Goal: Task Accomplishment & Management: Use online tool/utility

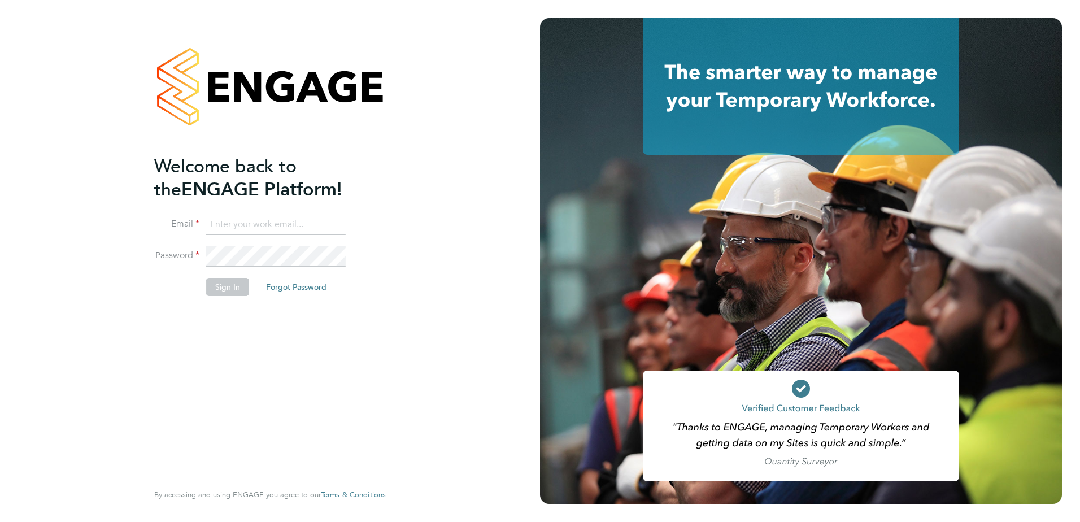
click at [257, 226] on input at bounding box center [275, 225] width 139 height 20
type input "[PERSON_NAME][EMAIL_ADDRESS][PERSON_NAME][DOMAIN_NAME]"
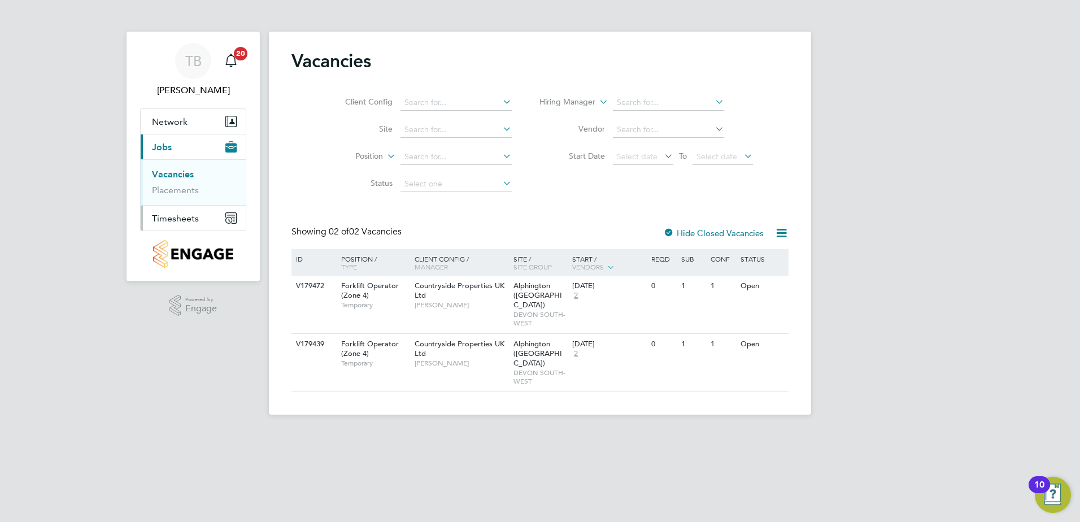
click at [178, 217] on span "Timesheets" at bounding box center [175, 218] width 47 height 11
click at [181, 205] on li "Timesheets" at bounding box center [194, 202] width 85 height 16
click at [184, 196] on link "Timesheets" at bounding box center [175, 199] width 47 height 11
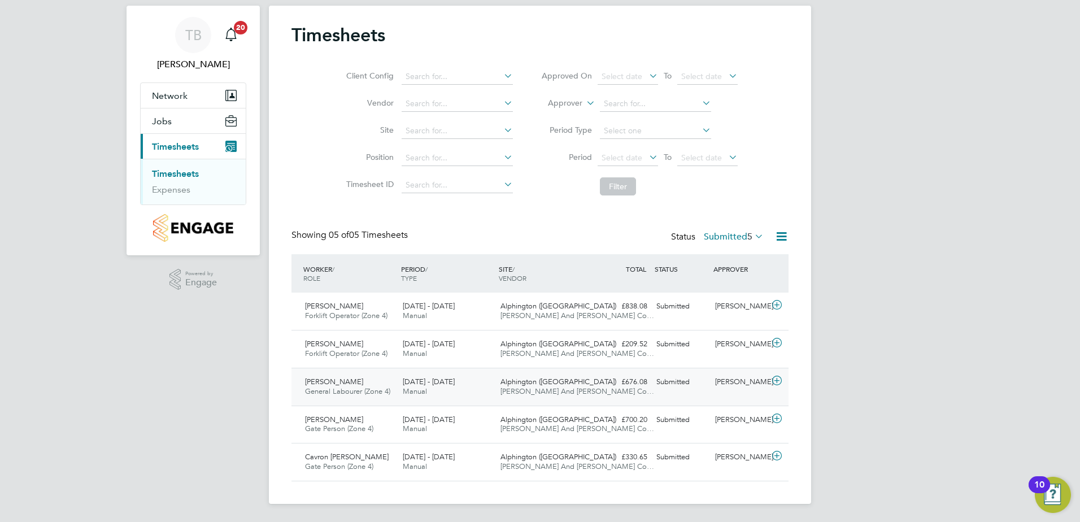
click at [778, 376] on icon at bounding box center [777, 380] width 14 height 9
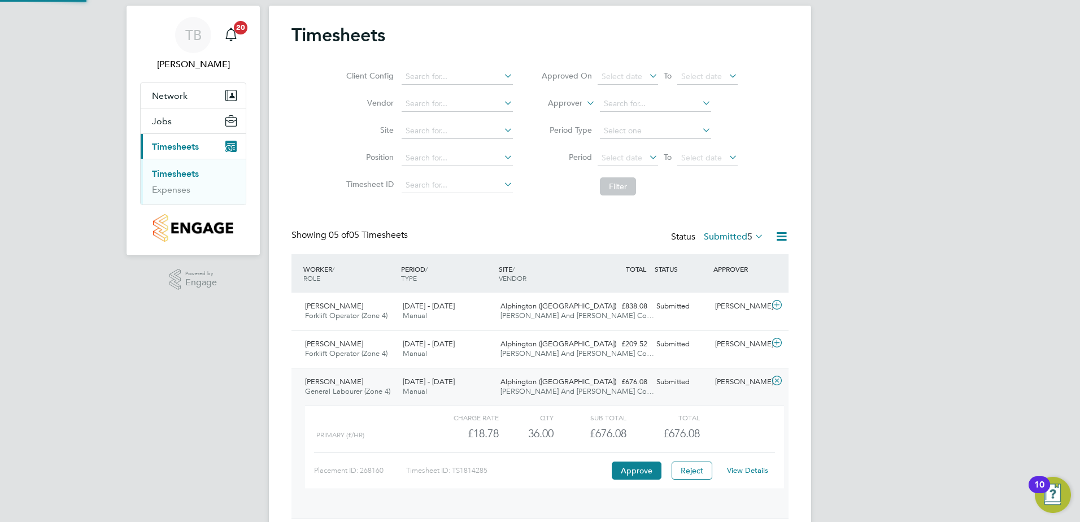
scroll to position [19, 110]
click at [636, 470] on button "Approve" at bounding box center [636, 470] width 50 height 18
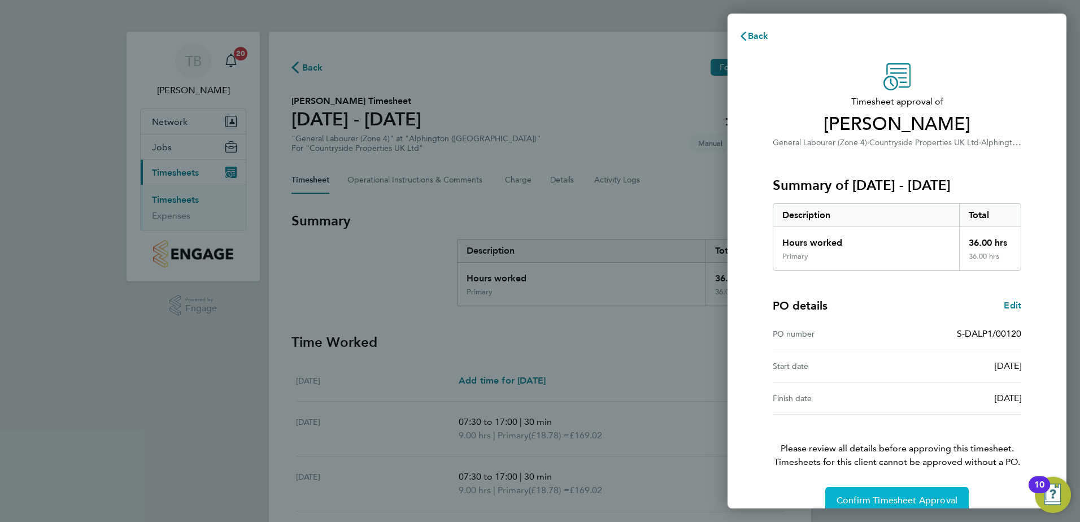
click at [901, 490] on button "Confirm Timesheet Approval" at bounding box center [896, 500] width 143 height 27
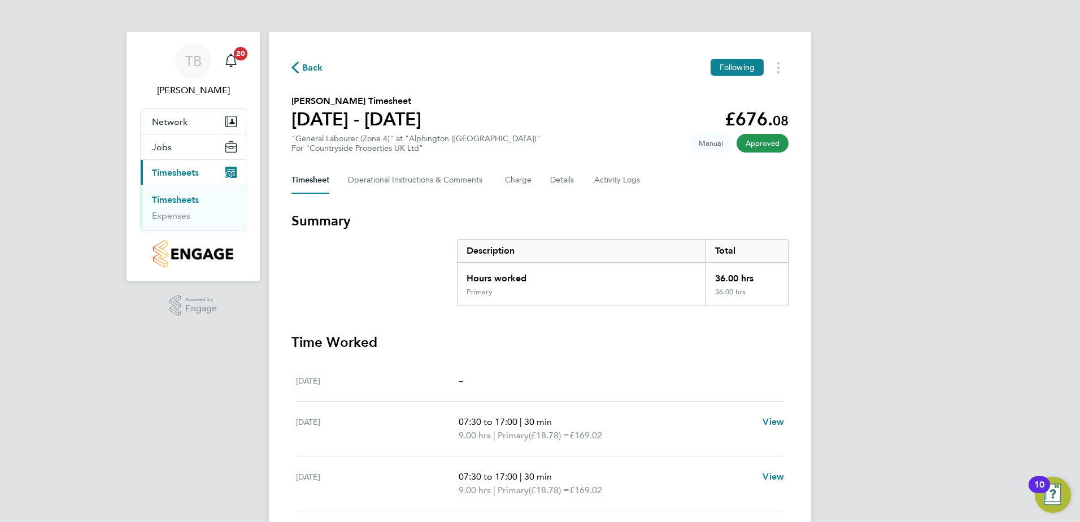
click at [171, 203] on link "Timesheets" at bounding box center [175, 199] width 47 height 11
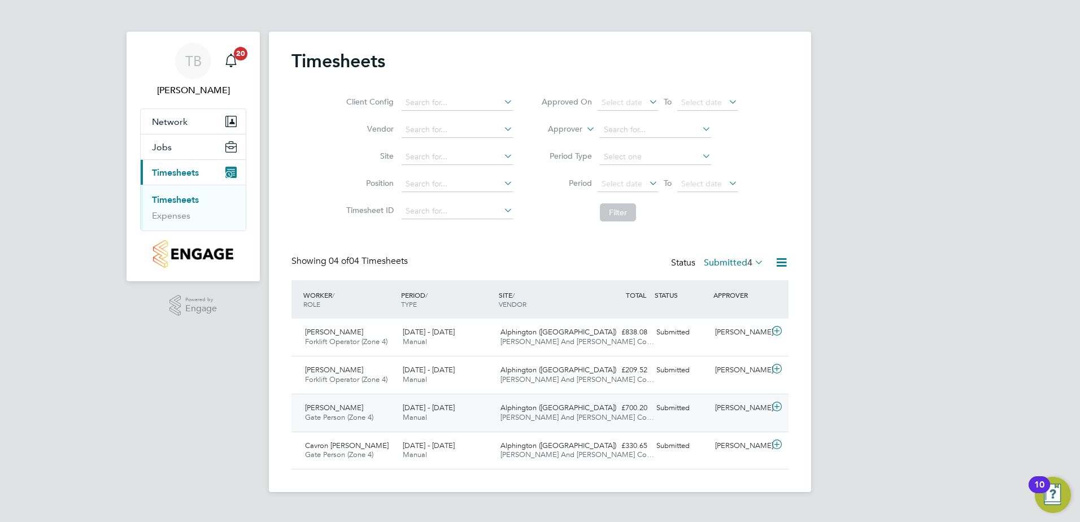
click at [778, 411] on icon at bounding box center [777, 406] width 14 height 9
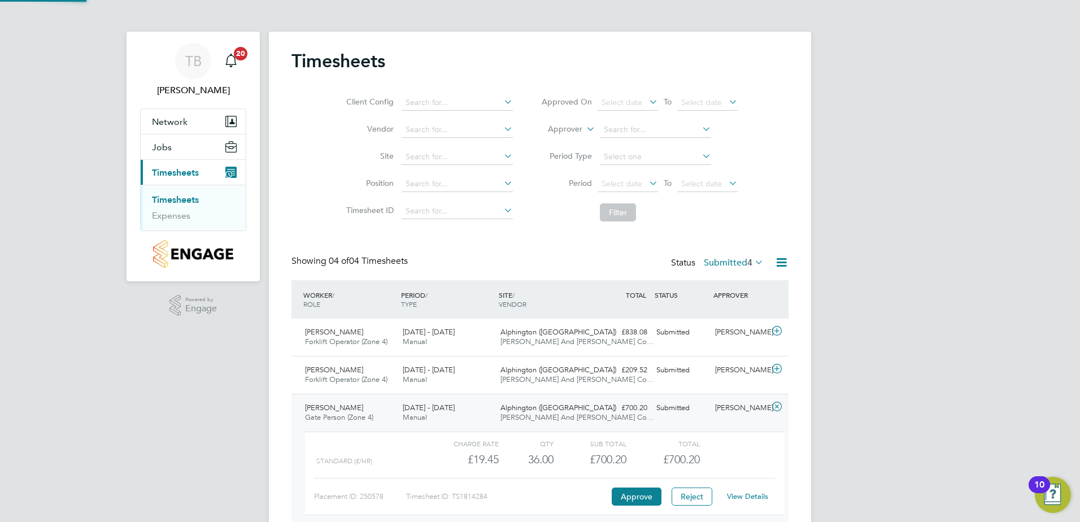
scroll to position [19, 110]
click at [639, 496] on button "Approve" at bounding box center [636, 496] width 50 height 18
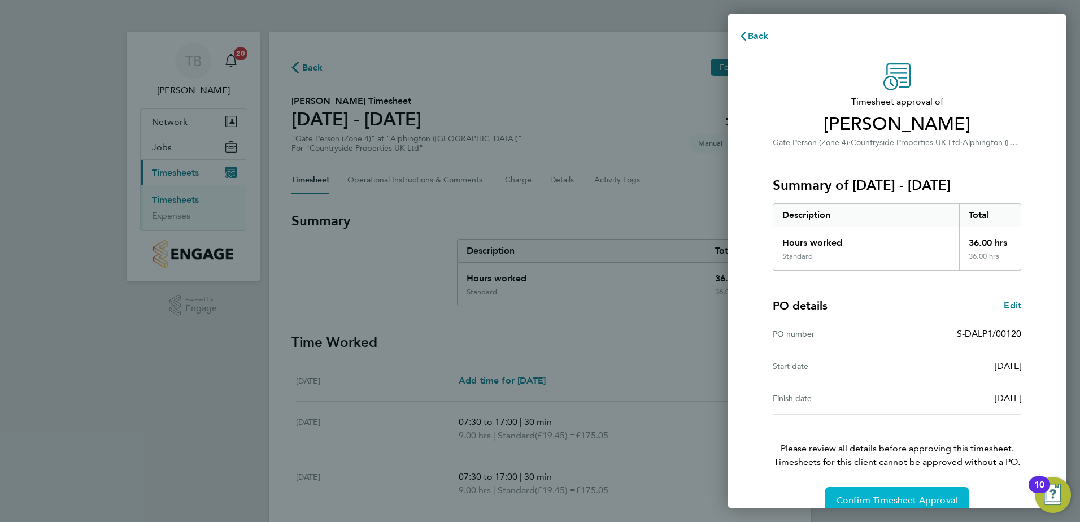
click at [876, 496] on span "Confirm Timesheet Approval" at bounding box center [896, 500] width 121 height 11
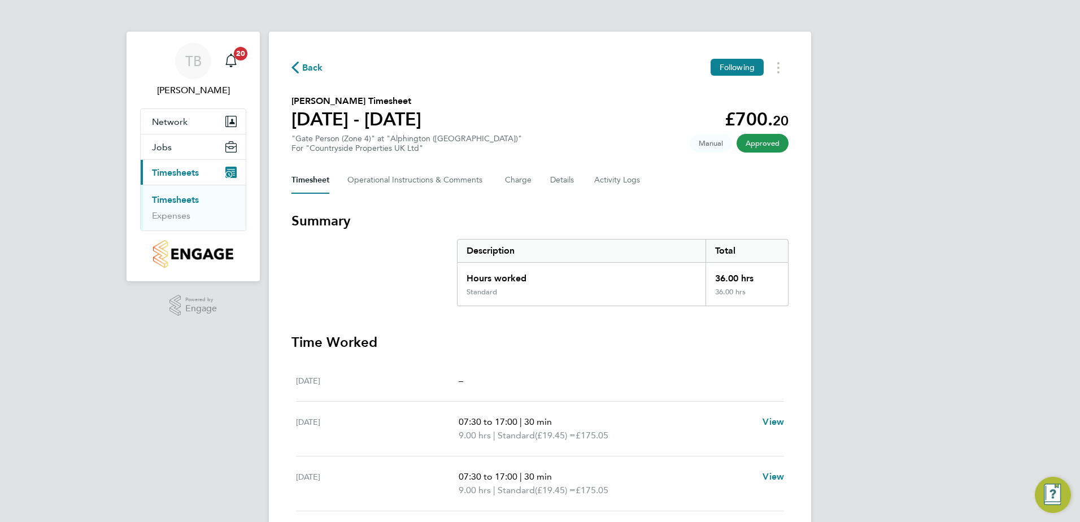
click at [167, 200] on link "Timesheets" at bounding box center [175, 199] width 47 height 11
